Goal: Navigation & Orientation: Find specific page/section

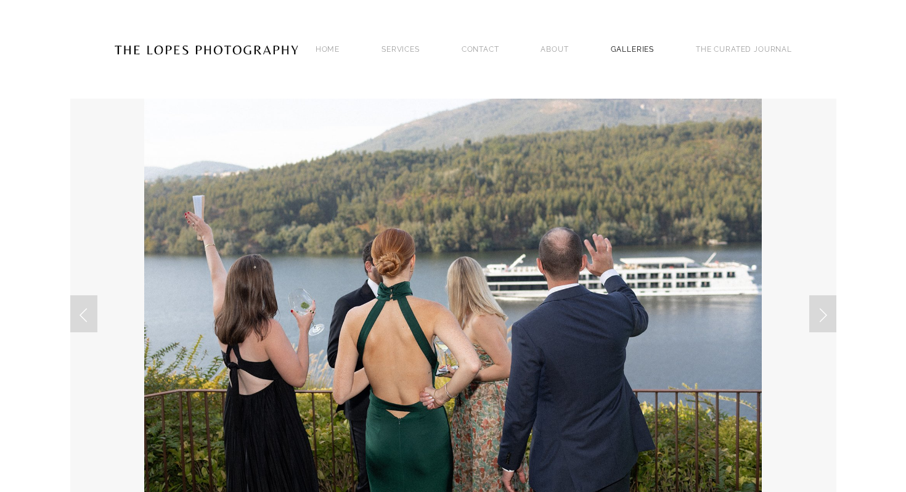
click at [655, 41] on link "GALLERIES" at bounding box center [633, 49] width 44 height 17
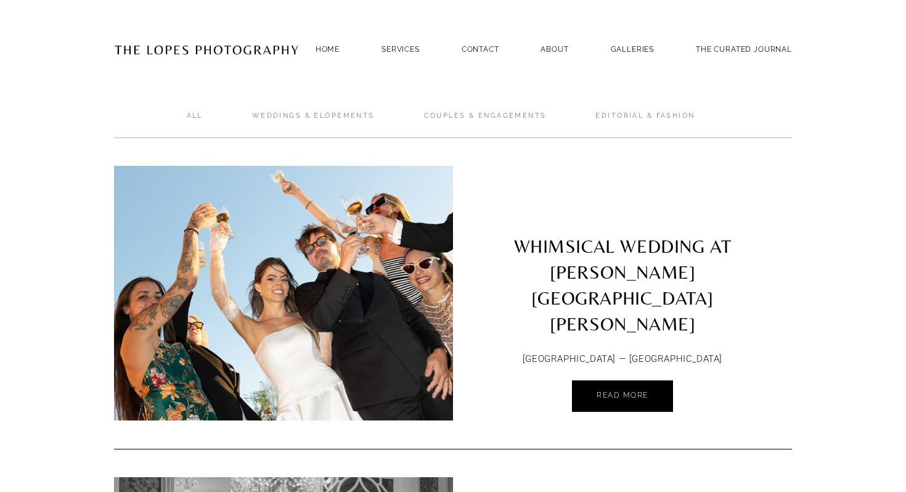
click at [303, 289] on img at bounding box center [284, 293] width 384 height 255
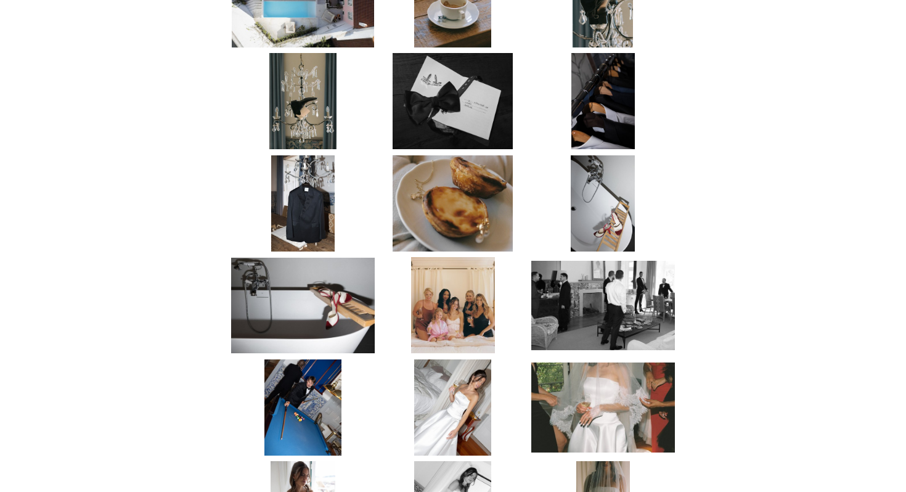
scroll to position [1329, 0]
